Goal: Use online tool/utility: Utilize a website feature to perform a specific function

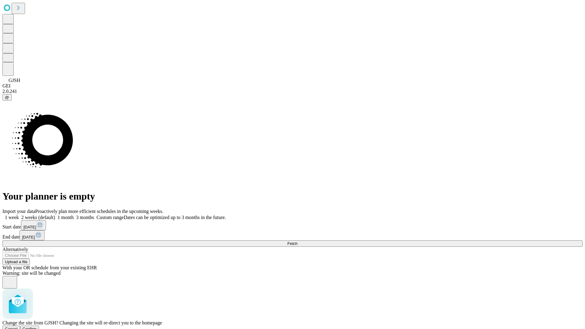
click at [37, 327] on span "Confirm" at bounding box center [30, 329] width 14 height 5
click at [55, 215] on label "2 weeks (default)" at bounding box center [37, 217] width 36 height 5
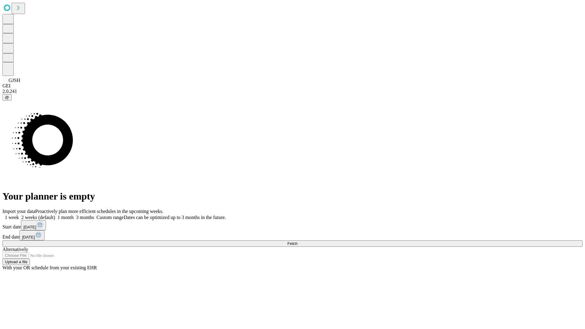
click at [298, 241] on span "Fetch" at bounding box center [292, 243] width 10 height 5
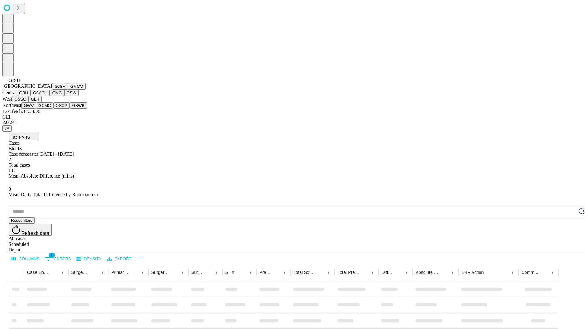
click at [68, 90] on button "GMCM" at bounding box center [77, 86] width 18 height 6
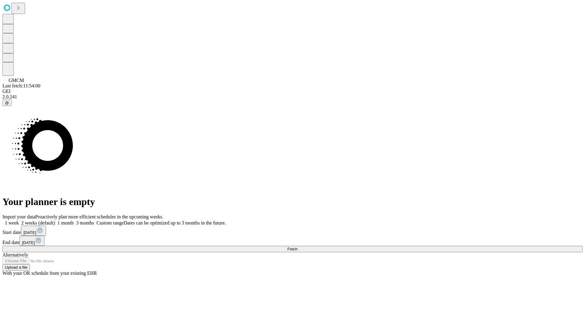
click at [55, 220] on label "2 weeks (default)" at bounding box center [37, 222] width 36 height 5
click at [298, 247] on span "Fetch" at bounding box center [292, 249] width 10 height 5
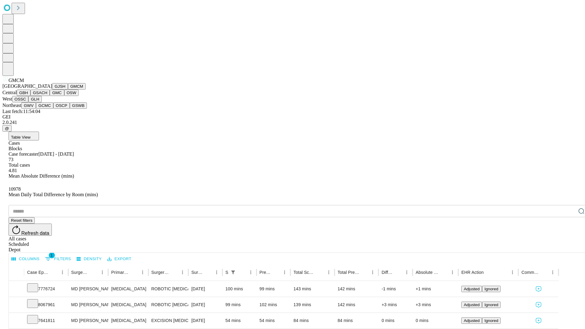
click at [30, 96] on button "GBH" at bounding box center [24, 93] width 14 height 6
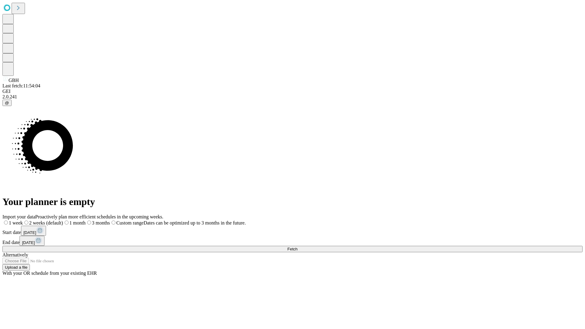
click at [63, 220] on label "2 weeks (default)" at bounding box center [43, 222] width 40 height 5
click at [298, 247] on span "Fetch" at bounding box center [292, 249] width 10 height 5
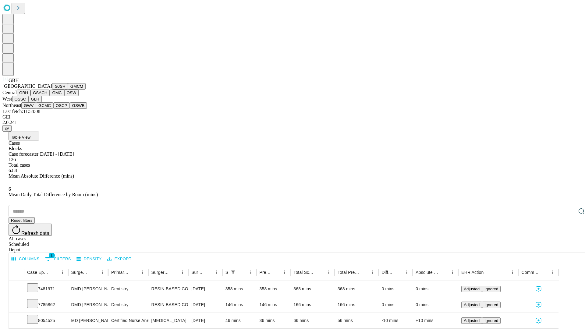
click at [47, 96] on button "GSACH" at bounding box center [39, 93] width 19 height 6
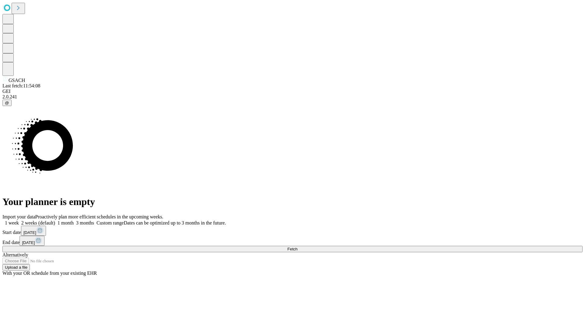
click at [55, 220] on label "2 weeks (default)" at bounding box center [37, 222] width 36 height 5
click at [298, 247] on span "Fetch" at bounding box center [292, 249] width 10 height 5
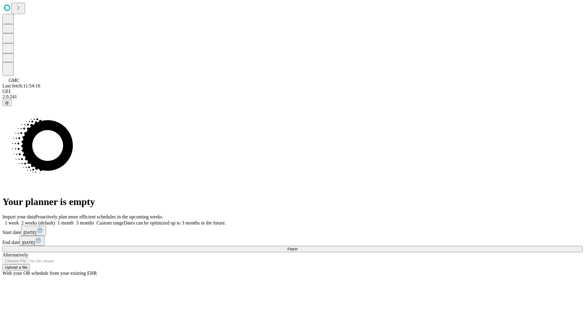
click at [298, 247] on span "Fetch" at bounding box center [292, 249] width 10 height 5
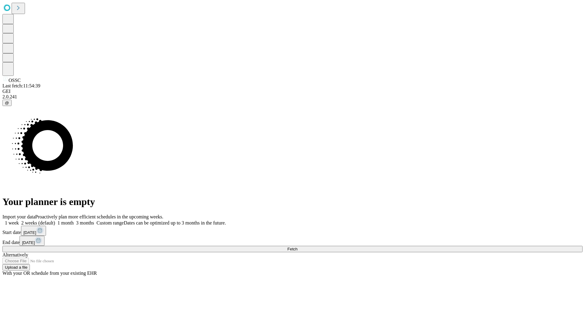
click at [55, 220] on label "2 weeks (default)" at bounding box center [37, 222] width 36 height 5
click at [298, 247] on span "Fetch" at bounding box center [292, 249] width 10 height 5
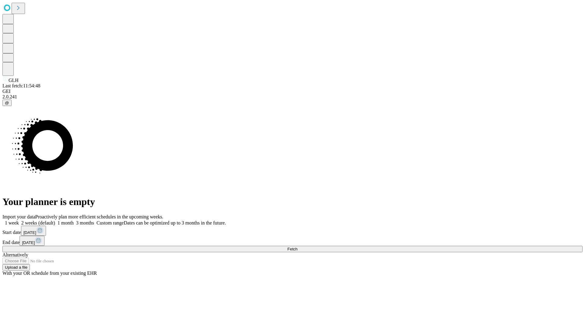
click at [55, 220] on label "2 weeks (default)" at bounding box center [37, 222] width 36 height 5
click at [298, 247] on span "Fetch" at bounding box center [292, 249] width 10 height 5
click at [55, 220] on label "2 weeks (default)" at bounding box center [37, 222] width 36 height 5
click at [298, 247] on span "Fetch" at bounding box center [292, 249] width 10 height 5
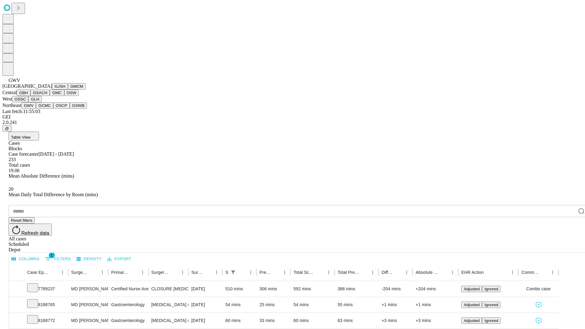
click at [47, 109] on button "GCMC" at bounding box center [44, 105] width 17 height 6
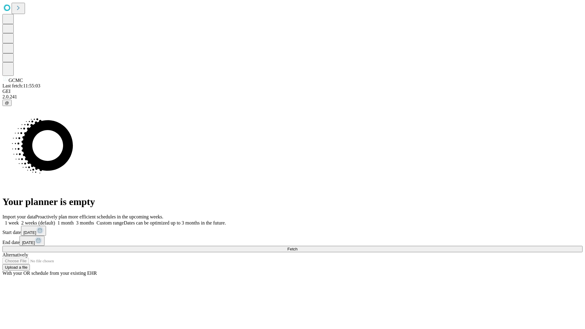
click at [55, 220] on label "2 weeks (default)" at bounding box center [37, 222] width 36 height 5
click at [298, 247] on span "Fetch" at bounding box center [292, 249] width 10 height 5
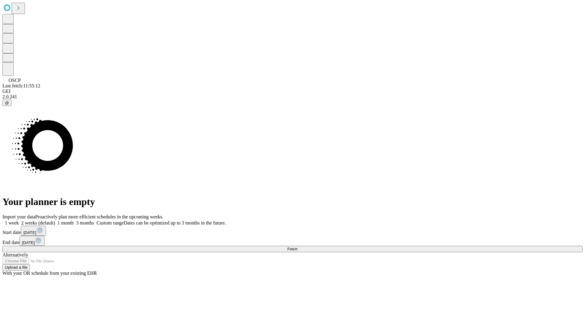
click at [55, 220] on label "2 weeks (default)" at bounding box center [37, 222] width 36 height 5
click at [298, 247] on span "Fetch" at bounding box center [292, 249] width 10 height 5
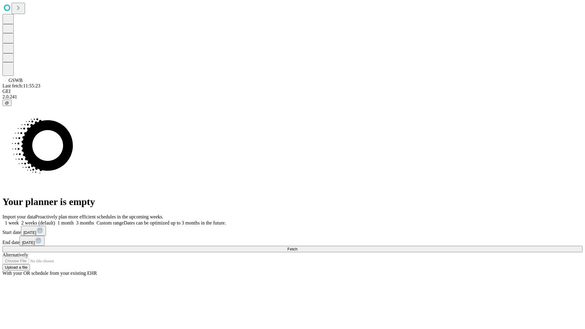
click at [55, 220] on label "2 weeks (default)" at bounding box center [37, 222] width 36 height 5
click at [298, 247] on span "Fetch" at bounding box center [292, 249] width 10 height 5
